Goal: Information Seeking & Learning: Learn about a topic

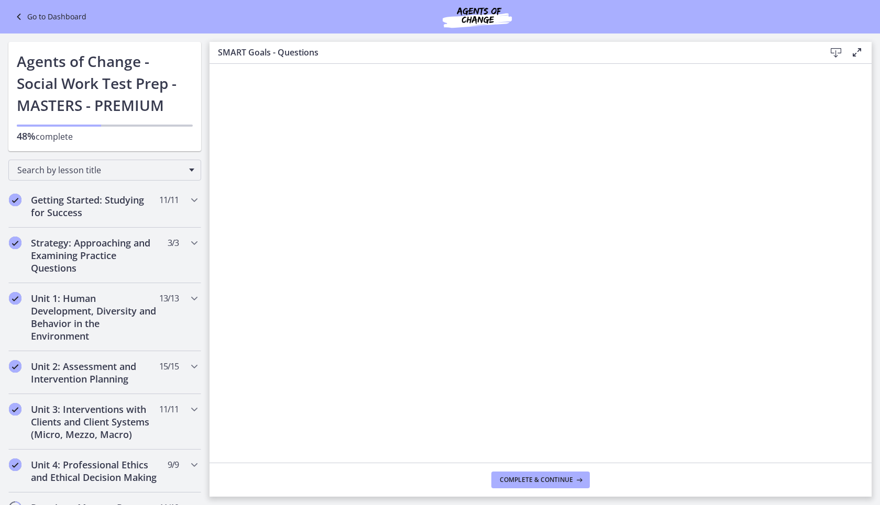
scroll to position [783, 0]
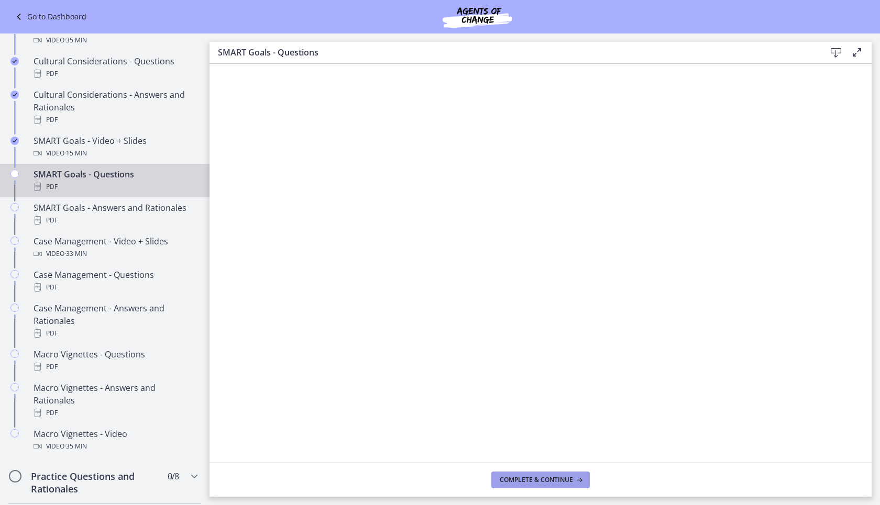
click at [538, 483] on span "Complete & continue" at bounding box center [536, 480] width 73 height 8
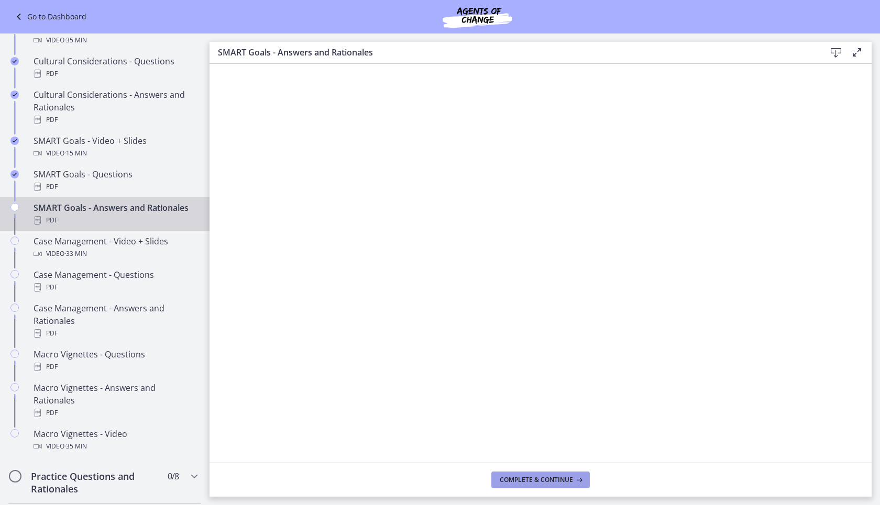
click at [508, 479] on span "Complete & continue" at bounding box center [536, 480] width 73 height 8
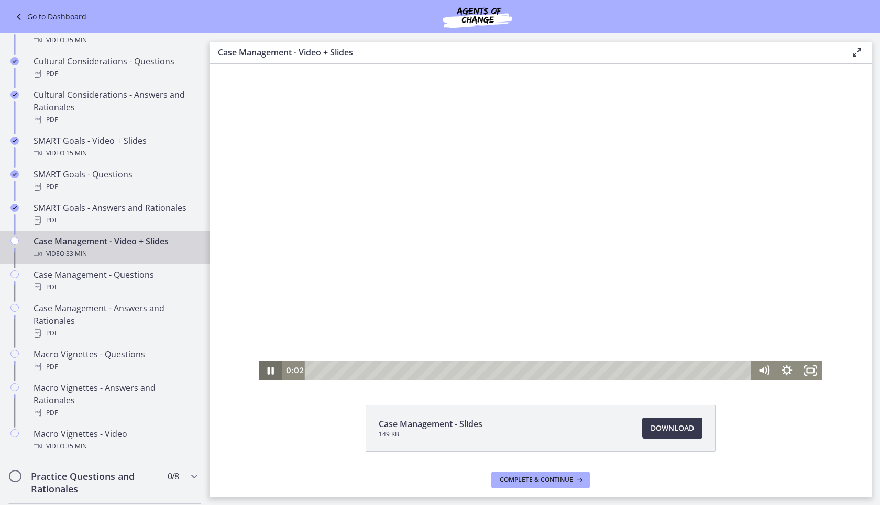
click at [266, 371] on icon "Pause" at bounding box center [271, 371] width 24 height 20
click at [266, 371] on icon "Play Video" at bounding box center [272, 371] width 24 height 20
click at [266, 371] on icon "Pause" at bounding box center [271, 371] width 24 height 20
click at [268, 367] on icon "Play Video" at bounding box center [272, 371] width 24 height 20
click at [576, 264] on div at bounding box center [541, 222] width 564 height 317
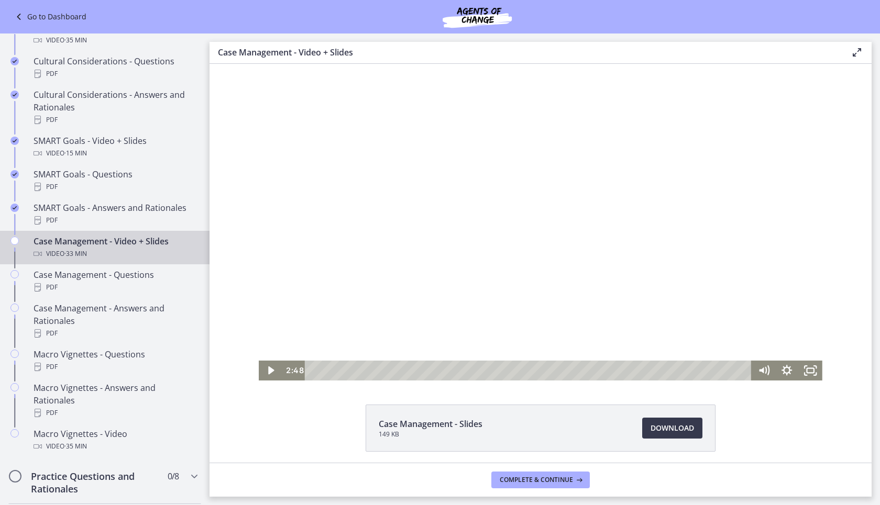
click at [606, 155] on div at bounding box center [541, 222] width 564 height 317
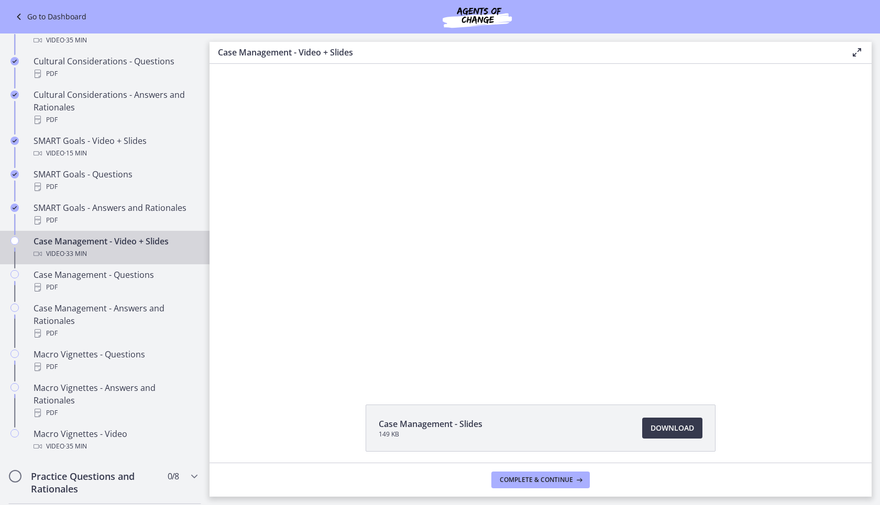
click at [606, 155] on div at bounding box center [541, 222] width 564 height 317
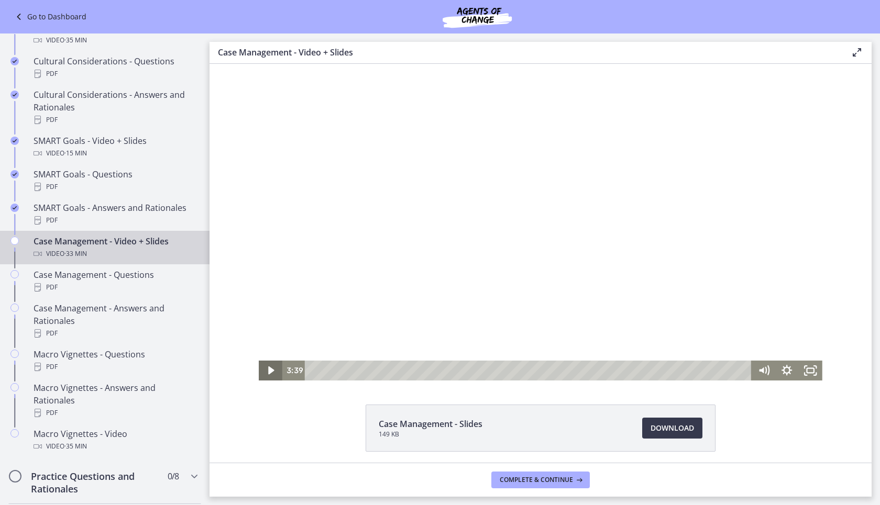
click at [271, 373] on icon "Play Video" at bounding box center [272, 371] width 24 height 20
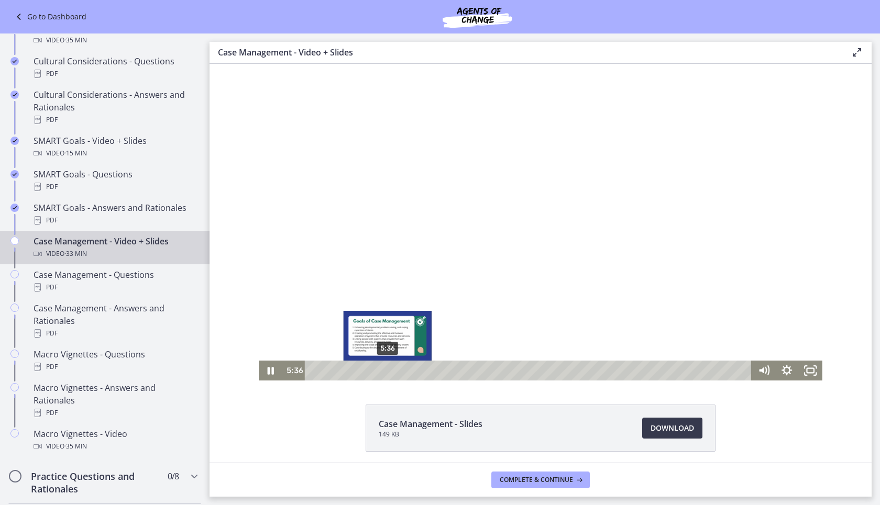
drag, startPoint x: 397, startPoint y: 371, endPoint x: 386, endPoint y: 371, distance: 11.0
click at [386, 371] on div "Playbar" at bounding box center [387, 371] width 7 height 7
drag, startPoint x: 386, startPoint y: 371, endPoint x: 377, endPoint y: 369, distance: 9.1
click at [382, 369] on div "Playbar" at bounding box center [385, 371] width 7 height 7
drag, startPoint x: 407, startPoint y: 368, endPoint x: 393, endPoint y: 369, distance: 13.7
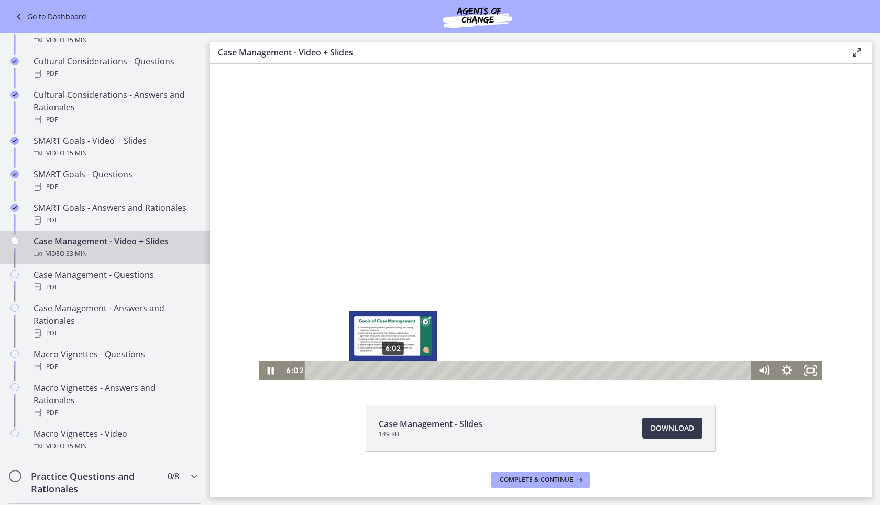
click at [393, 369] on div "Playbar" at bounding box center [393, 371] width 7 height 7
click at [398, 369] on div "Playbar" at bounding box center [396, 371] width 7 height 7
click at [394, 368] on div "Playbar" at bounding box center [394, 371] width 7 height 7
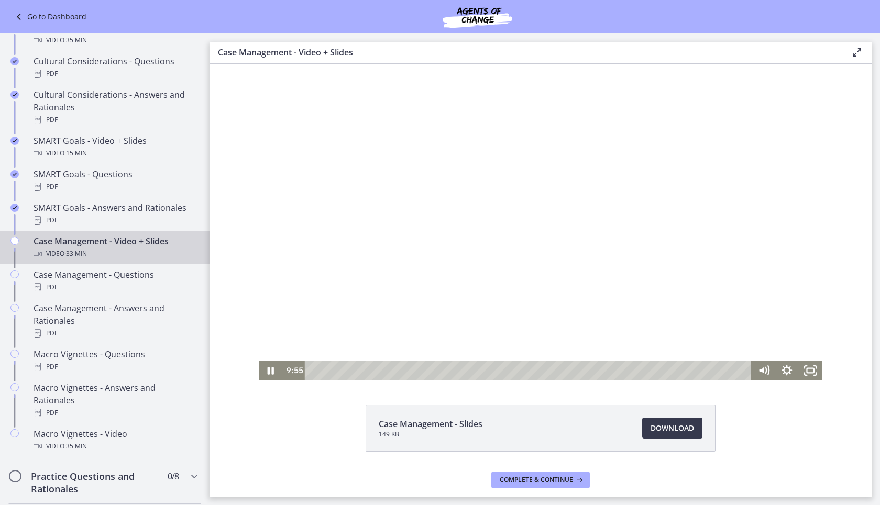
click at [424, 292] on div at bounding box center [541, 222] width 564 height 317
click at [271, 371] on icon "Play Video" at bounding box center [272, 371] width 6 height 8
click at [287, 309] on div at bounding box center [541, 222] width 564 height 317
click at [271, 370] on icon "Play Video" at bounding box center [272, 371] width 6 height 8
drag, startPoint x: 486, startPoint y: 370, endPoint x: 480, endPoint y: 370, distance: 5.8
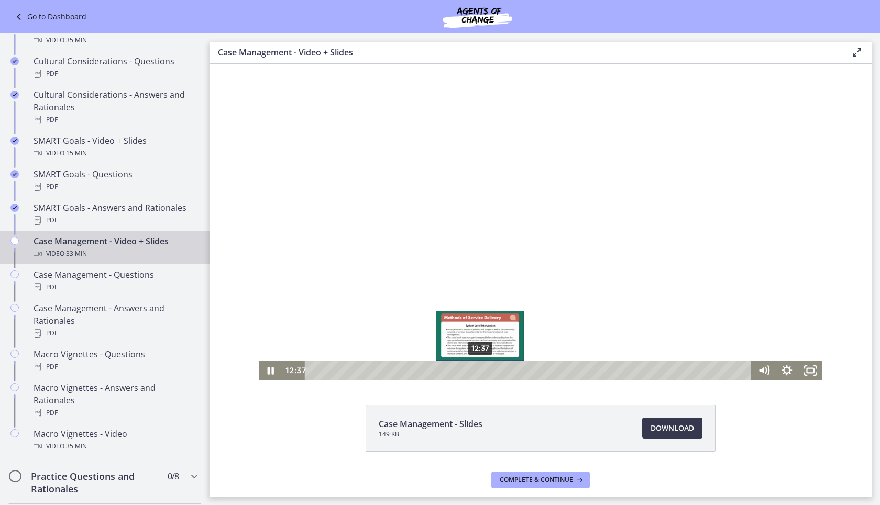
click at [480, 370] on div "Playbar" at bounding box center [480, 371] width 7 height 7
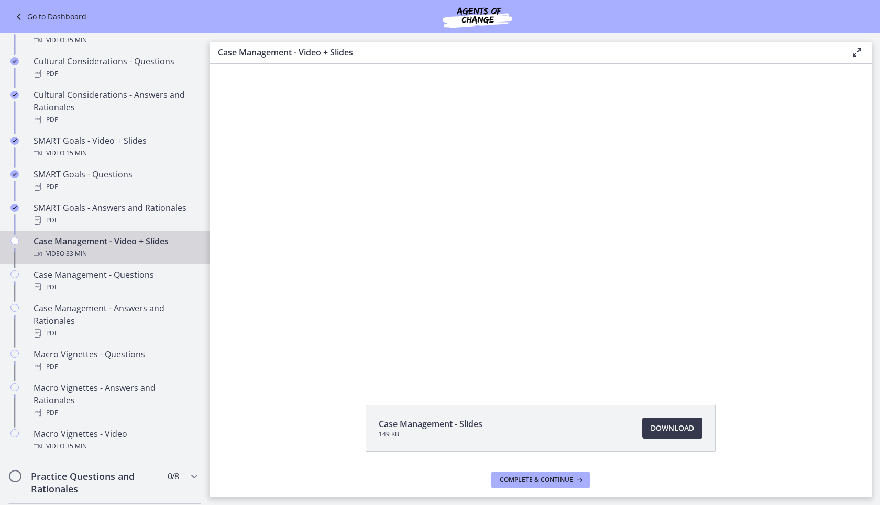
click at [698, 265] on div at bounding box center [541, 222] width 564 height 317
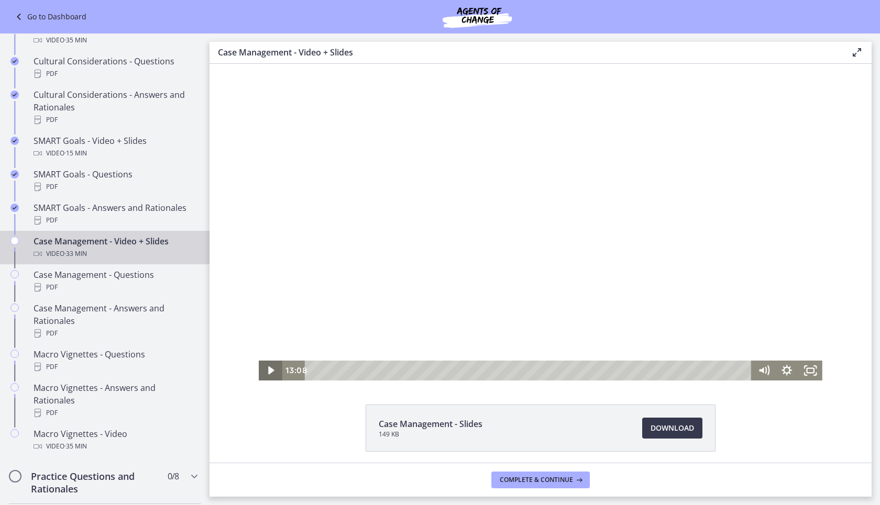
click at [269, 366] on icon "Play Video" at bounding box center [272, 371] width 24 height 20
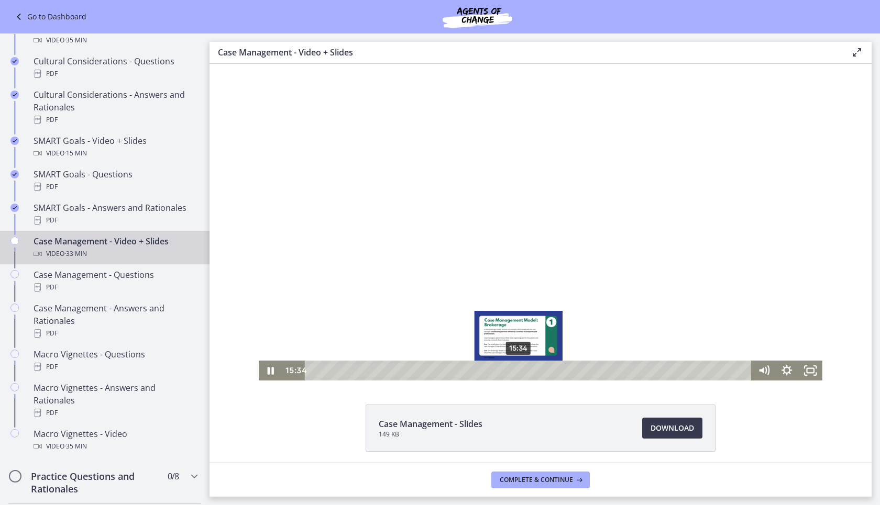
drag, startPoint x: 526, startPoint y: 370, endPoint x: 518, endPoint y: 370, distance: 8.4
click at [518, 370] on div "Playbar" at bounding box center [518, 371] width 7 height 7
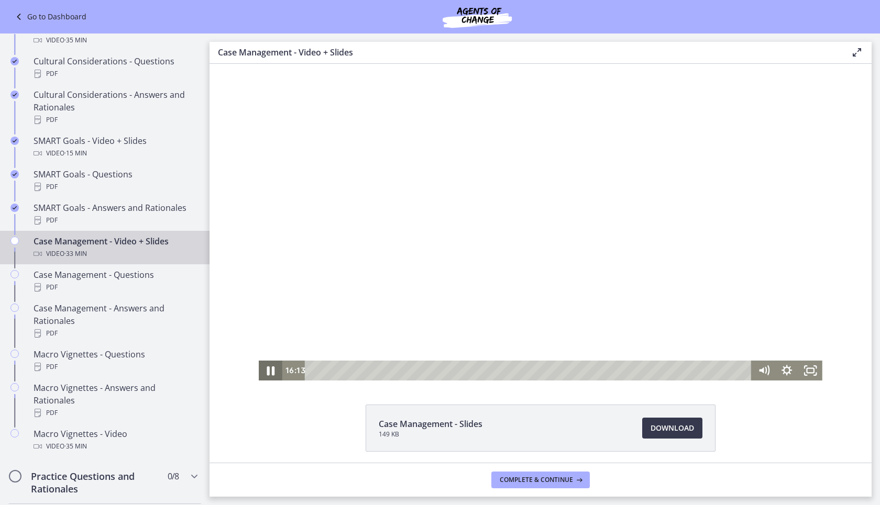
click at [271, 365] on icon "Pause" at bounding box center [271, 371] width 28 height 24
click at [449, 235] on div at bounding box center [541, 222] width 564 height 317
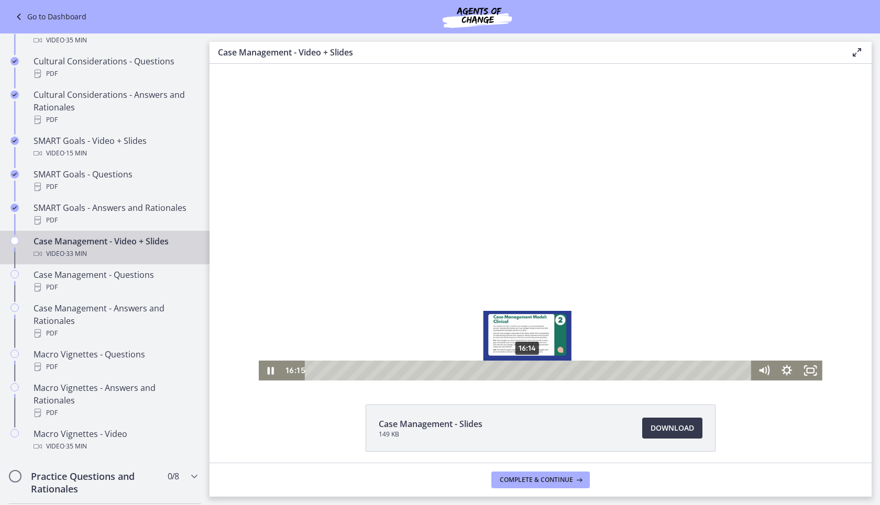
drag, startPoint x: 534, startPoint y: 369, endPoint x: 528, endPoint y: 369, distance: 5.8
click at [528, 369] on div "Playbar" at bounding box center [527, 371] width 7 height 7
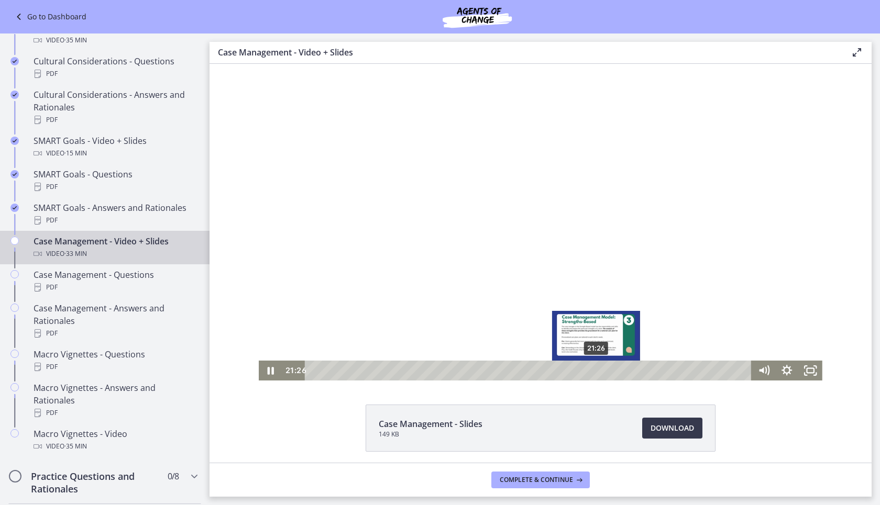
click at [597, 369] on div "Playbar" at bounding box center [595, 371] width 7 height 7
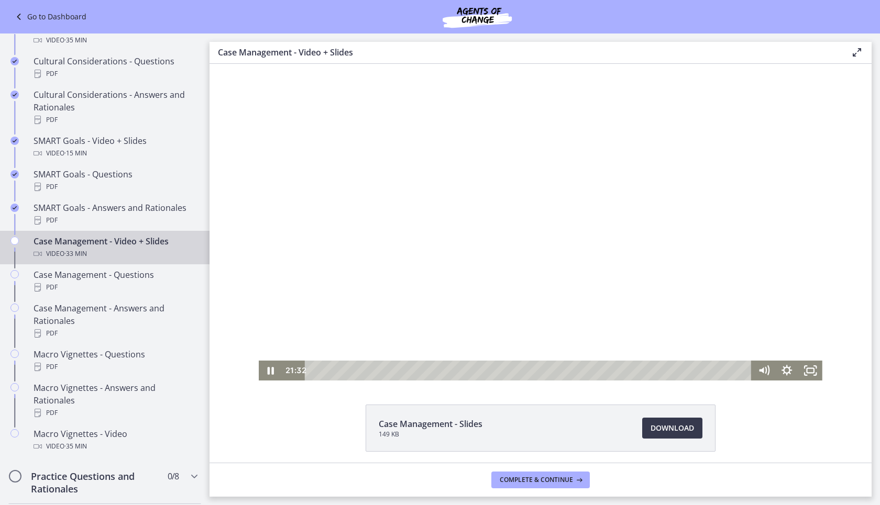
click at [654, 260] on div at bounding box center [541, 222] width 564 height 317
